Goal: Transaction & Acquisition: Purchase product/service

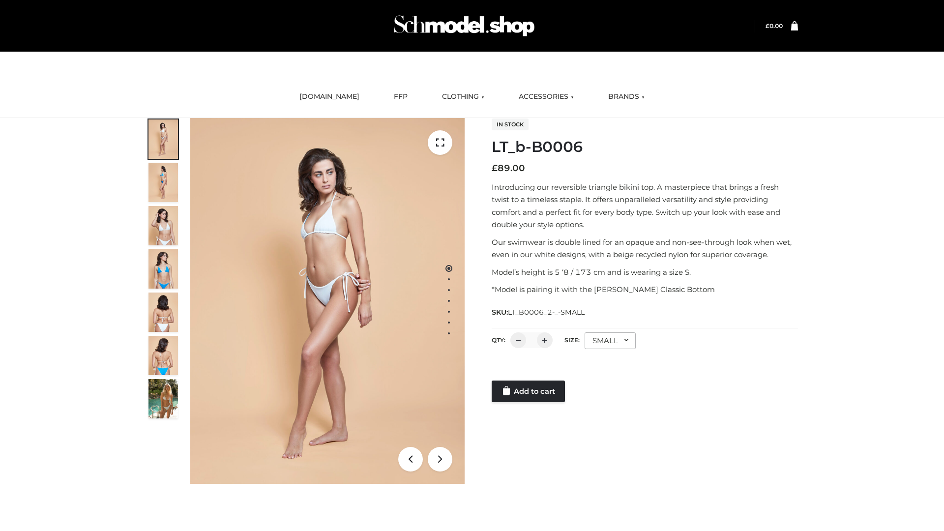
click at [529, 391] on link "Add to cart" at bounding box center [527, 391] width 73 height 22
